Goal: Task Accomplishment & Management: Manage account settings

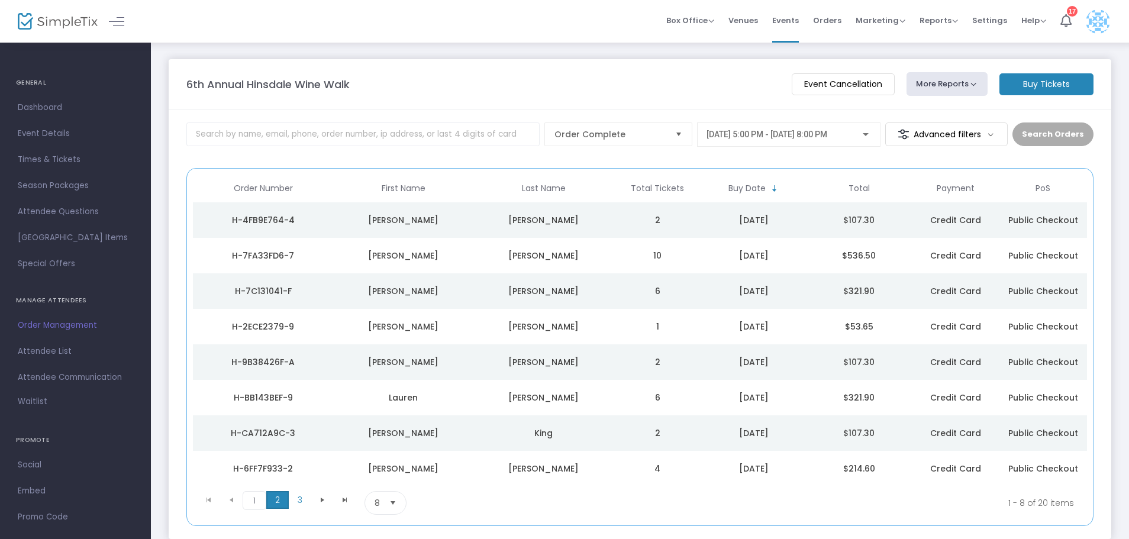
click at [278, 503] on span "2" at bounding box center [277, 500] width 22 height 18
click at [388, 322] on div "Rachel" at bounding box center [403, 327] width 134 height 12
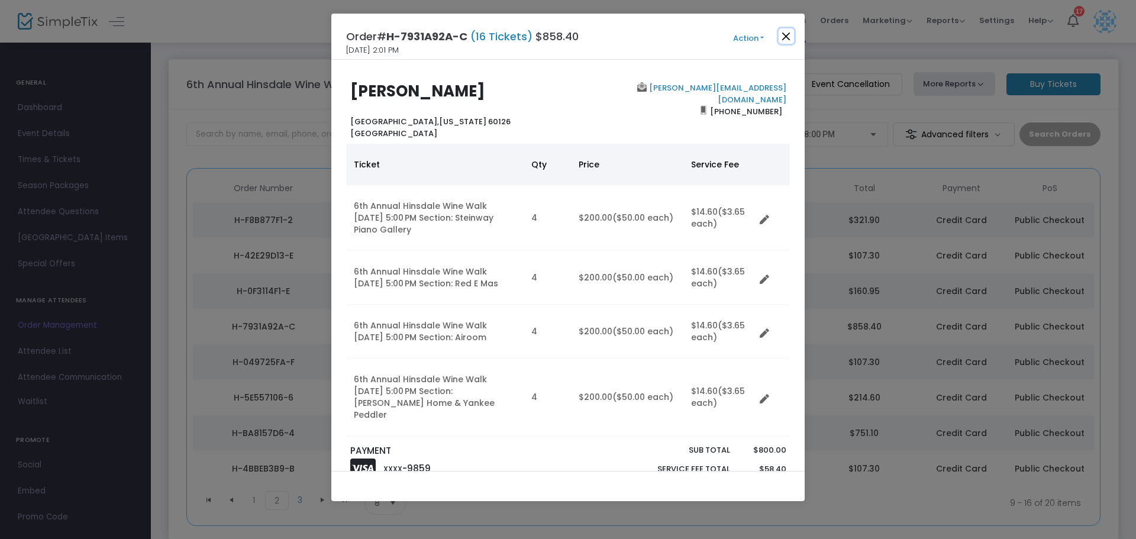
click at [788, 33] on button "Close" at bounding box center [786, 35] width 15 height 15
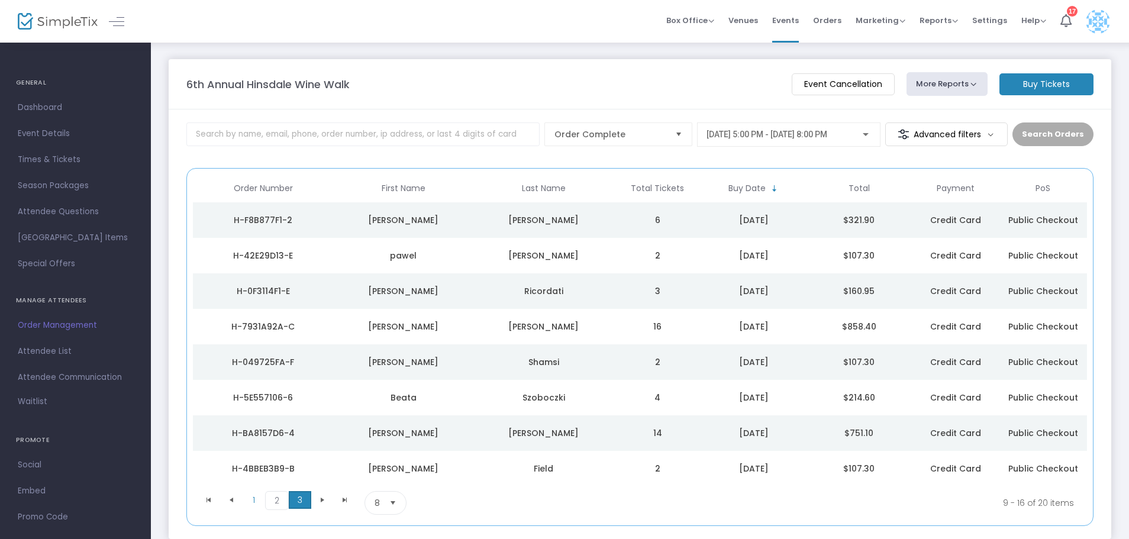
click at [304, 504] on span "3" at bounding box center [300, 500] width 22 height 18
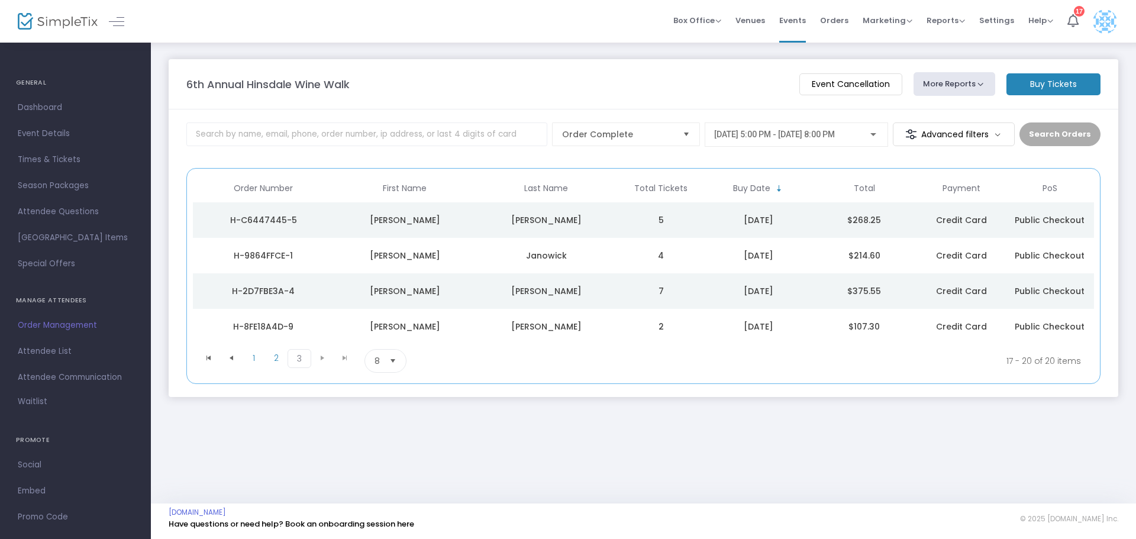
click at [400, 360] on span "Select" at bounding box center [393, 361] width 20 height 20
click at [259, 361] on span "1" at bounding box center [254, 358] width 22 height 18
